Goal: Check status

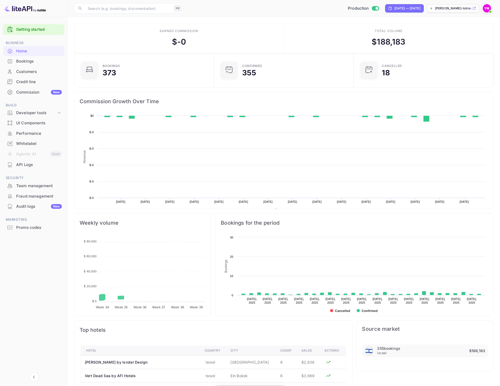
scroll to position [80, 132]
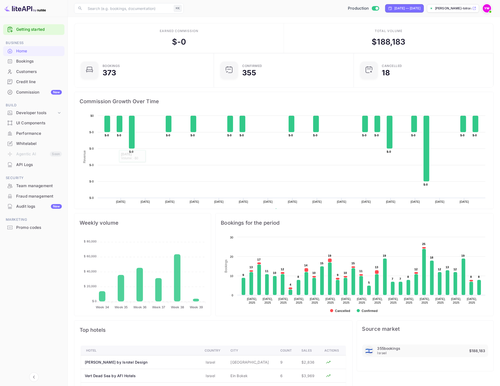
click at [22, 84] on div "Credit line" at bounding box center [39, 82] width 46 height 6
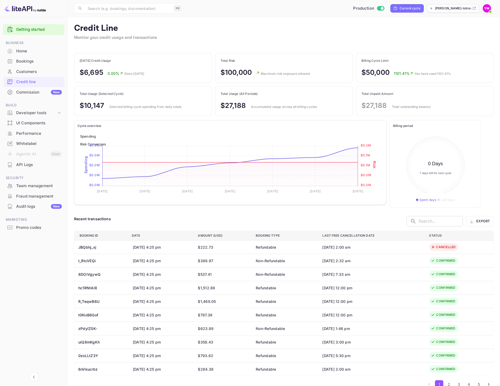
scroll to position [10, 0]
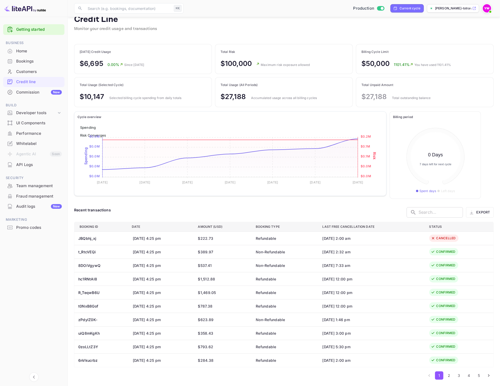
click at [262, 29] on div "Credit Line Monitor your credit usage and transactions" at bounding box center [283, 26] width 419 height 24
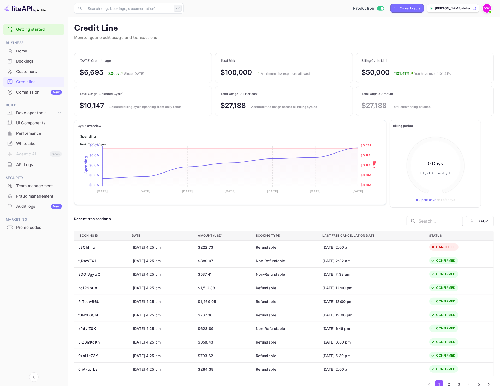
click at [317, 29] on div "Credit Line Monitor your credit usage and transactions" at bounding box center [283, 35] width 419 height 24
click at [237, 50] on main "Credit Line Monitor your credit usage and transactions [DATE] Credit Usage $6,6…" at bounding box center [284, 206] width 432 height 378
click at [250, 37] on div "Credit Line Monitor your credit usage and transactions" at bounding box center [283, 35] width 419 height 24
click at [240, 52] on main "Credit Line Monitor your credit usage and transactions Today's Credit Usage $6,…" at bounding box center [284, 206] width 432 height 378
click at [72, 73] on main "Credit Line Monitor your credit usage and transactions Today's Credit Usage $6,…" at bounding box center [284, 206] width 432 height 378
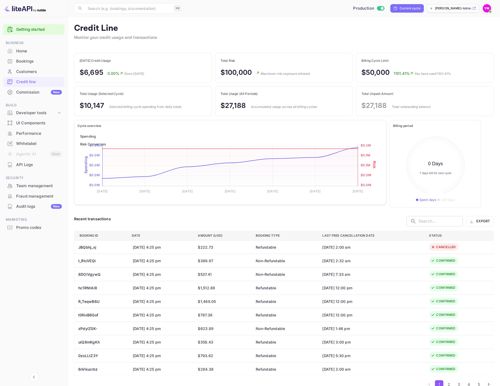
drag, startPoint x: 87, startPoint y: 84, endPoint x: 133, endPoint y: 82, distance: 46.2
click at [131, 82] on div "Today's Credit Usage $6,695 0.00% Since yesterday Total Risk $100,000 Maximum r…" at bounding box center [283, 84] width 419 height 63
click at [154, 48] on main "Credit Line Monitor your credit usage and transactions Today's Credit Usage $6,…" at bounding box center [284, 206] width 432 height 378
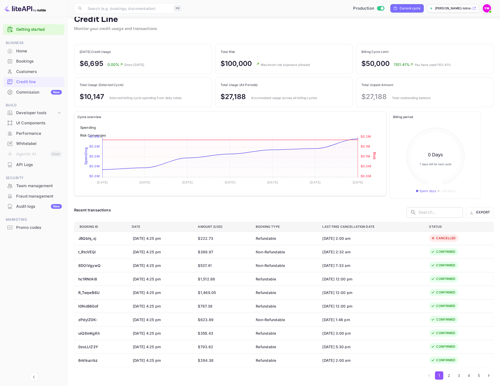
click at [206, 210] on div "Recent transactions ​ ​ Export" at bounding box center [283, 212] width 419 height 10
click at [214, 112] on div "Cycle overview Spending Risk Converges 2025-09-22 2025-09-22 2025-09-23 2025-09…" at bounding box center [230, 154] width 312 height 84
